Goal: Download file/media

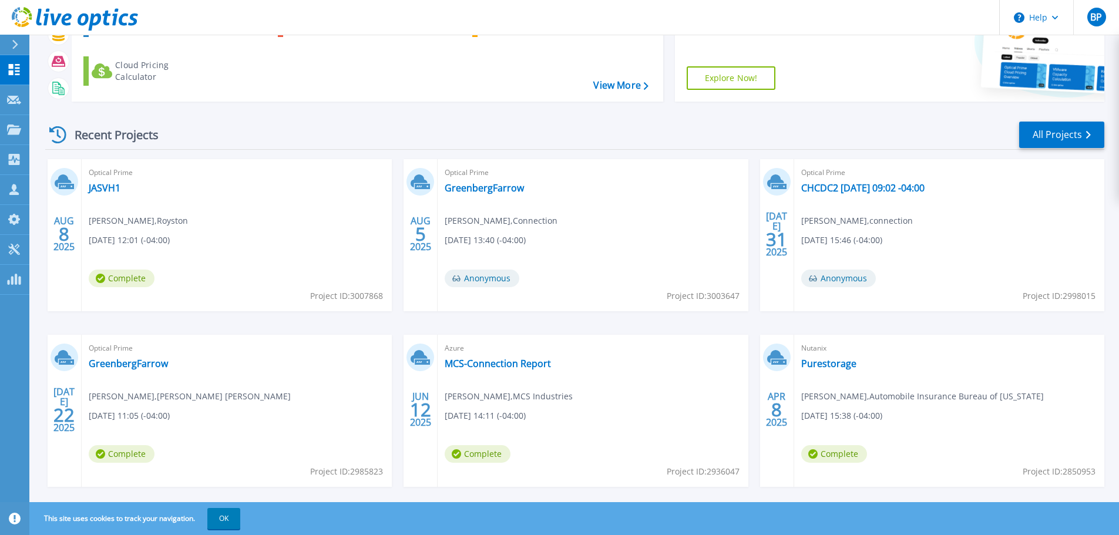
scroll to position [116, 0]
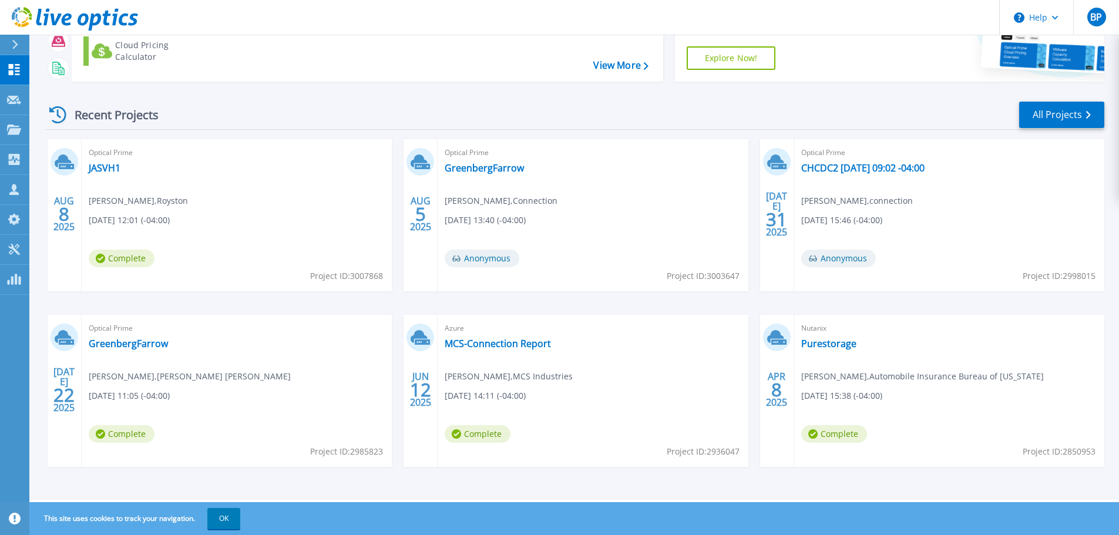
click at [252, 203] on div "Optical Prime JASVH1 Tim Schempp , Royston 08/08/2025, 12:01 (-04:00) Complete …" at bounding box center [237, 215] width 310 height 152
click at [115, 165] on link "JASVH1" at bounding box center [105, 168] width 32 height 12
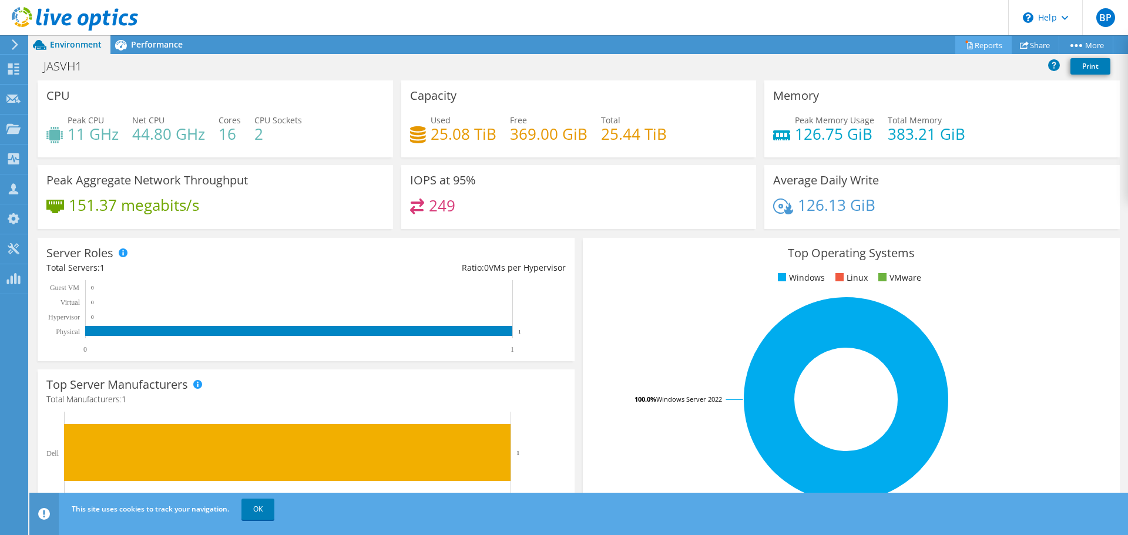
click at [975, 43] on link "Reports" at bounding box center [984, 45] width 56 height 18
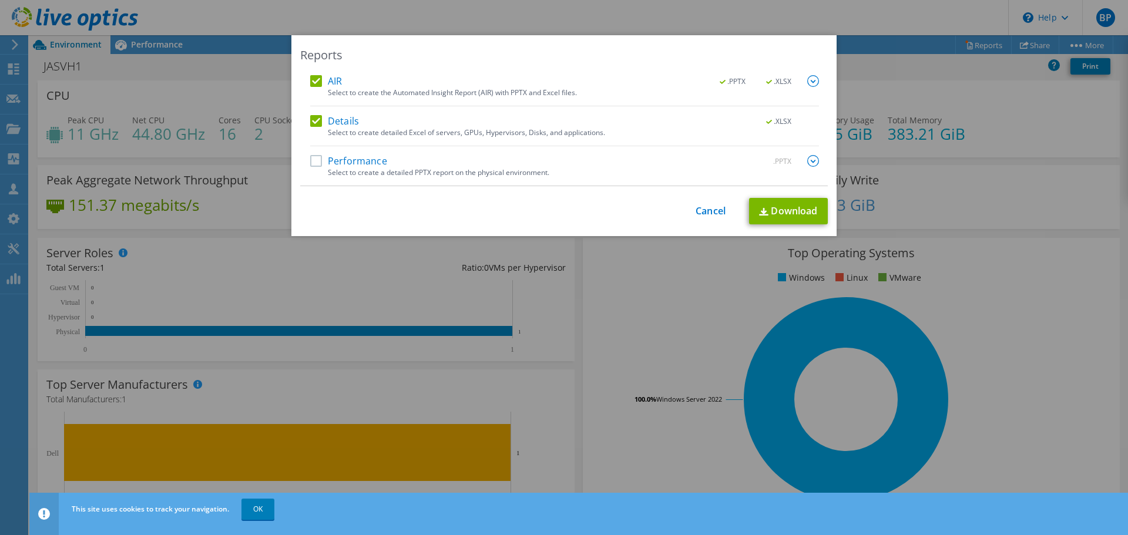
click at [377, 165] on label "Performance" at bounding box center [348, 161] width 77 height 12
click at [0, 0] on input "Performance" at bounding box center [0, 0] width 0 height 0
click at [786, 212] on link "Download" at bounding box center [788, 211] width 79 height 26
click at [798, 206] on link "Download" at bounding box center [788, 211] width 79 height 26
